Goal: Register for event/course

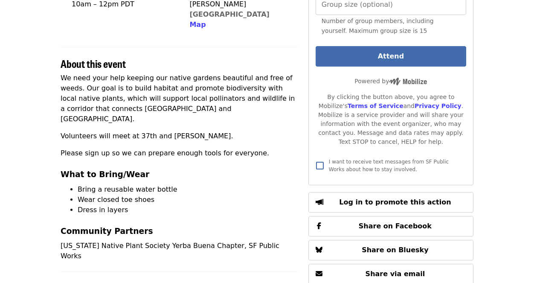
scroll to position [223, 0]
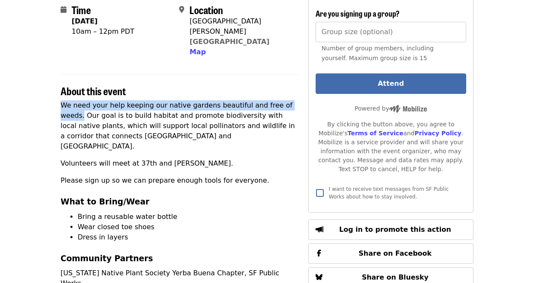
drag, startPoint x: 62, startPoint y: 82, endPoint x: 296, endPoint y: 82, distance: 234.4
click at [296, 100] on p "We need your help keeping our native gardens beautiful and free of weeds. Our g…" at bounding box center [180, 125] width 238 height 51
copy p "We need your help keeping our native gardens beautiful and free of weeds."
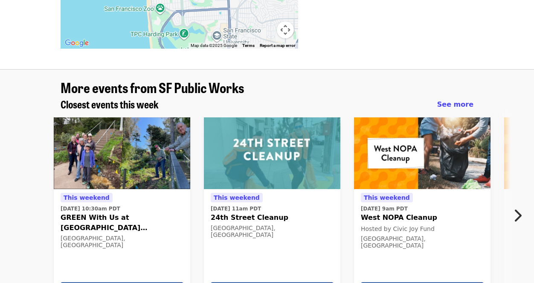
scroll to position [777, 0]
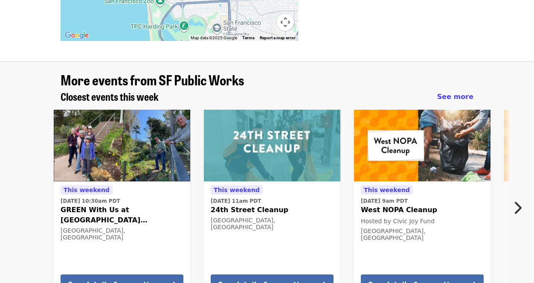
click at [518, 200] on icon "chevron-right icon" at bounding box center [518, 208] width 9 height 16
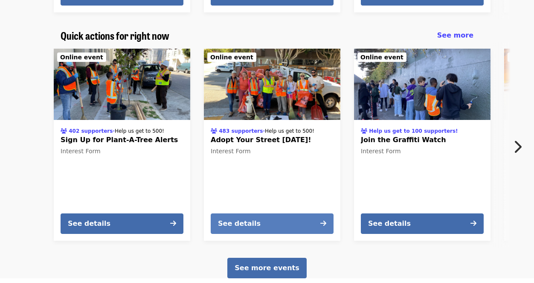
scroll to position [1311, 0]
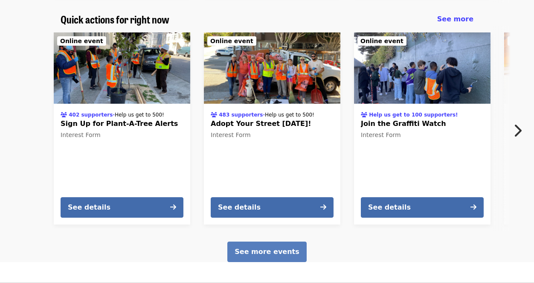
click at [264, 248] on span "See more events" at bounding box center [267, 252] width 64 height 8
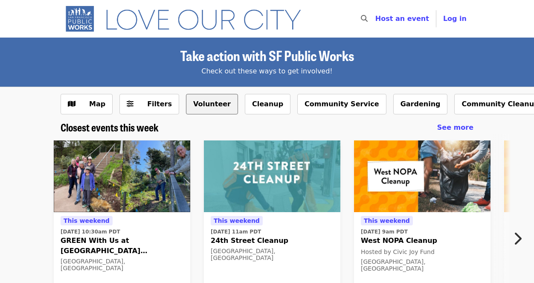
click at [193, 102] on button "Volunteer" at bounding box center [212, 104] width 52 height 20
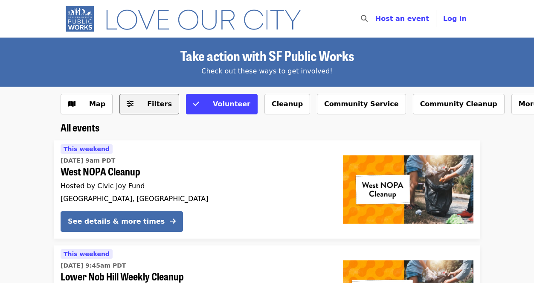
click at [147, 105] on span "Filters" at bounding box center [159, 104] width 25 height 8
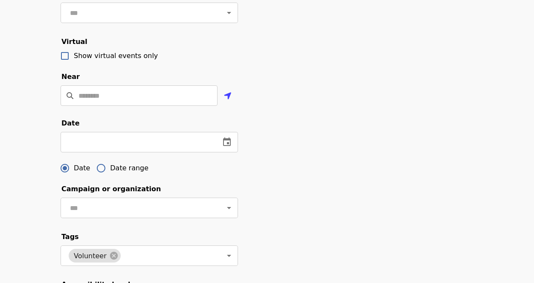
scroll to position [203, 0]
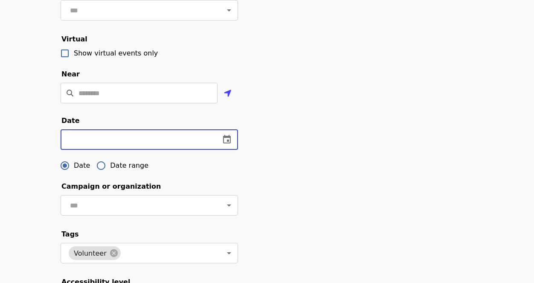
click at [199, 140] on input "text" at bounding box center [137, 139] width 153 height 20
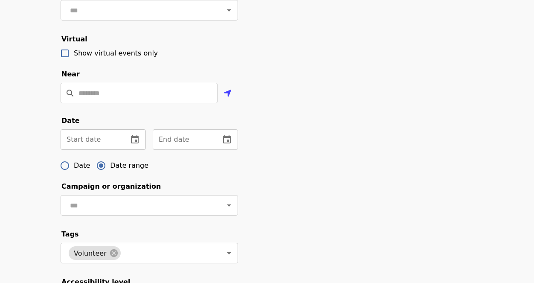
click at [94, 142] on input "text" at bounding box center [91, 139] width 61 height 20
click at [133, 139] on icon "change date" at bounding box center [135, 139] width 10 height 10
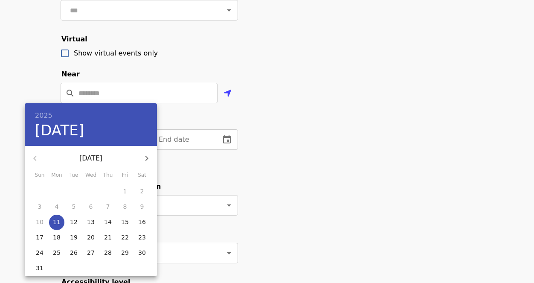
click at [148, 157] on icon "button" at bounding box center [147, 158] width 10 height 10
click at [124, 192] on p "5" at bounding box center [125, 191] width 4 height 9
type input "**********"
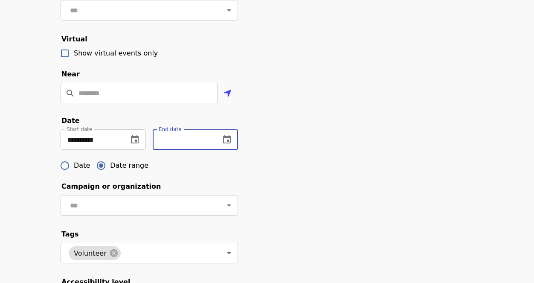
click at [178, 142] on input "text" at bounding box center [183, 139] width 61 height 20
click at [229, 137] on icon "change date" at bounding box center [227, 139] width 8 height 9
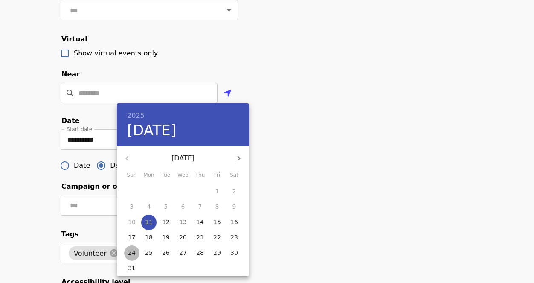
click at [132, 254] on p "24" at bounding box center [132, 252] width 8 height 9
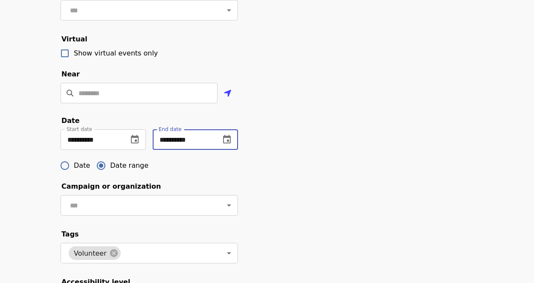
click at [199, 144] on input "**********" at bounding box center [183, 139] width 61 height 20
click at [226, 138] on icon "change date" at bounding box center [227, 139] width 10 height 10
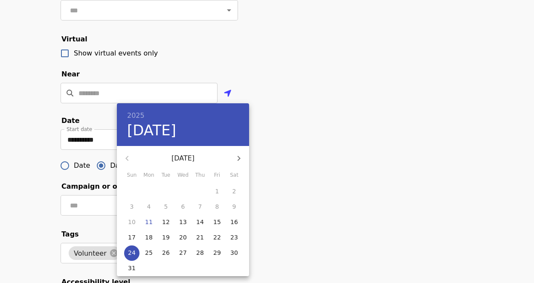
click at [237, 158] on icon "button" at bounding box center [239, 158] width 10 height 10
click at [147, 252] on p "29" at bounding box center [149, 252] width 8 height 9
type input "**********"
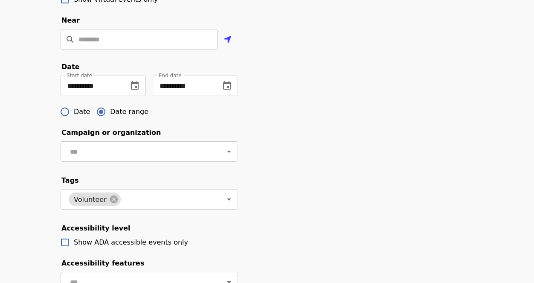
scroll to position [261, 0]
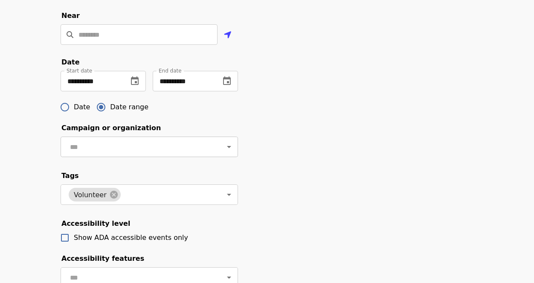
click at [229, 149] on icon "Open" at bounding box center [229, 147] width 10 height 10
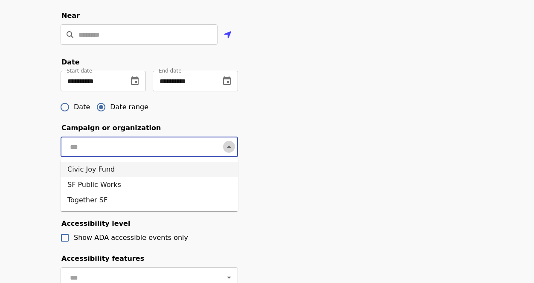
click at [228, 147] on icon "Close" at bounding box center [229, 147] width 4 height 2
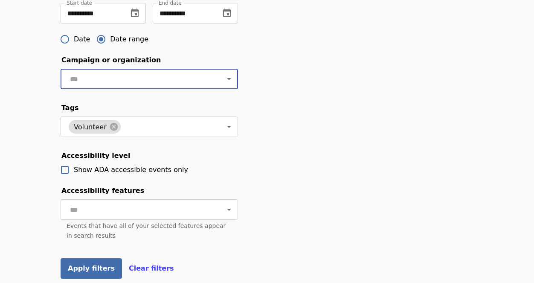
scroll to position [337, 0]
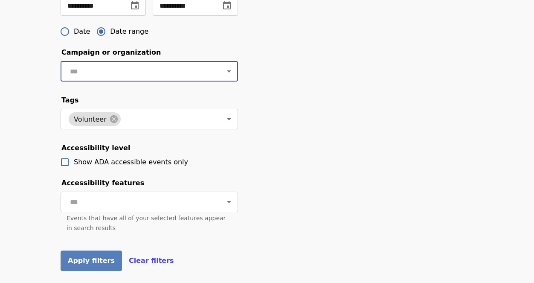
click at [78, 259] on span "Apply filters" at bounding box center [91, 261] width 47 height 8
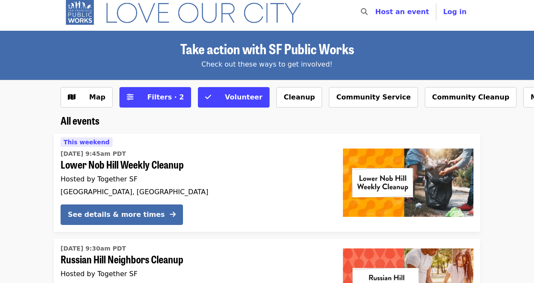
scroll to position [5, 0]
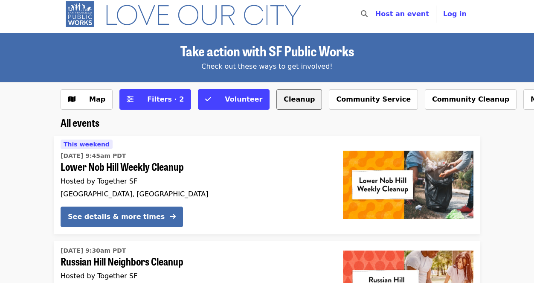
click at [285, 99] on button "Cleanup" at bounding box center [300, 99] width 46 height 20
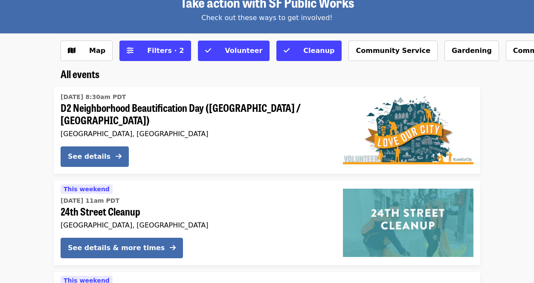
scroll to position [52, 0]
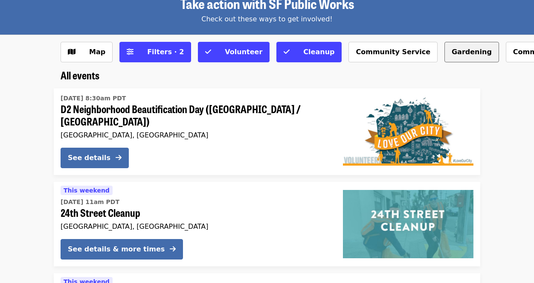
click at [446, 51] on button "Gardening" at bounding box center [472, 52] width 55 height 20
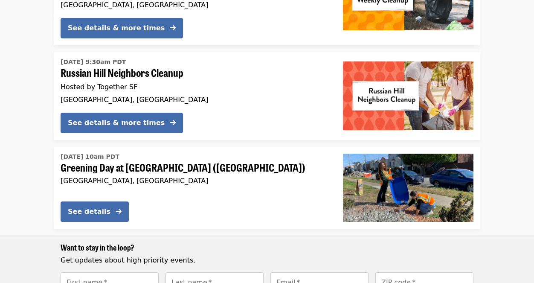
scroll to position [493, 0]
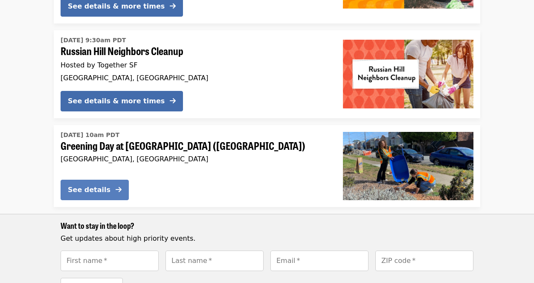
click at [94, 185] on div "See details" at bounding box center [89, 190] width 43 height 10
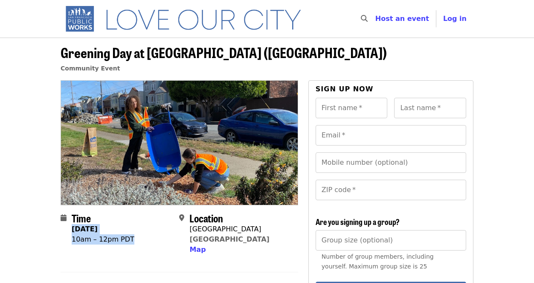
drag, startPoint x: 130, startPoint y: 239, endPoint x: 72, endPoint y: 229, distance: 58.9
click at [72, 229] on time "[DATE] 10am – 12pm PDT" at bounding box center [103, 234] width 63 height 20
copy time "[DATE] 10am – 12pm PDT"
drag, startPoint x: 263, startPoint y: 54, endPoint x: 372, endPoint y: 49, distance: 108.5
click at [372, 49] on span "Greening Day at [GEOGRAPHIC_DATA] ([GEOGRAPHIC_DATA])" at bounding box center [224, 52] width 327 height 20
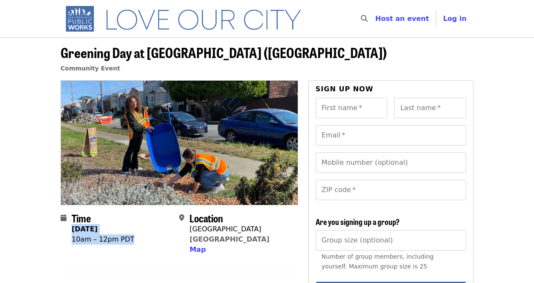
copy span "[GEOGRAPHIC_DATA] and Taraval"
